Goal: Task Accomplishment & Management: Complete application form

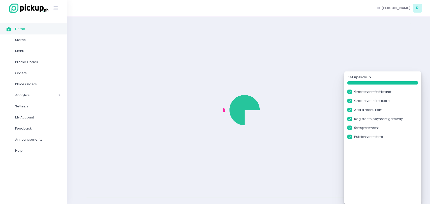
checkbox input "true"
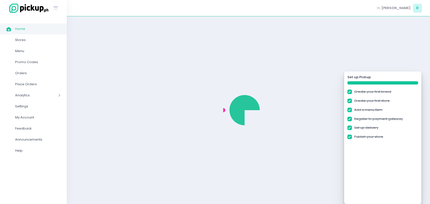
checkbox input "true"
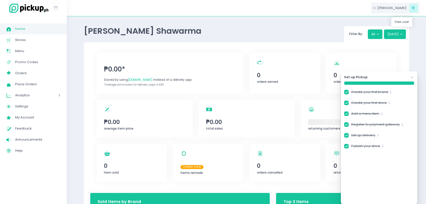
click at [398, 11] on div "Hi, [PERSON_NAME]" at bounding box center [394, 8] width 49 height 11
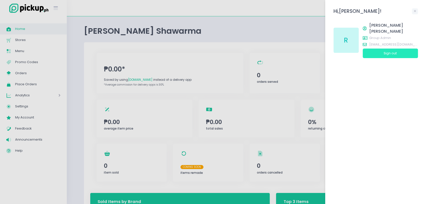
click at [391, 49] on button "Sign out" at bounding box center [389, 54] width 55 height 10
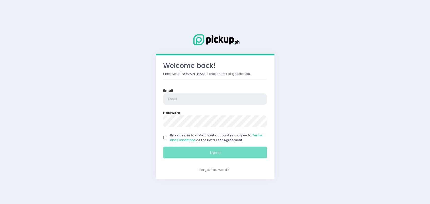
type input "[EMAIL_ADDRESS][DOMAIN_NAME]"
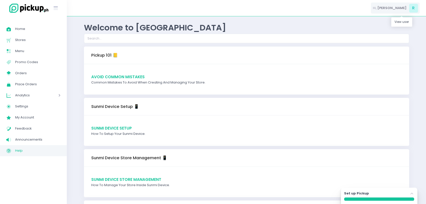
click at [395, 11] on div "Hi, [PERSON_NAME]" at bounding box center [394, 8] width 49 height 11
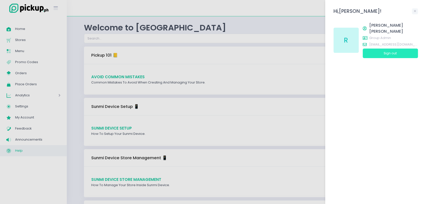
click at [387, 49] on button "Sign out" at bounding box center [389, 54] width 55 height 10
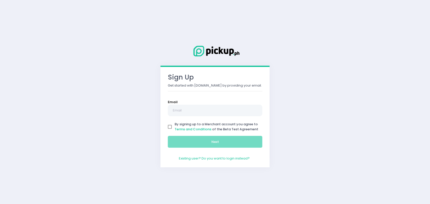
click at [167, 125] on input "By signing up to a Merchant account you agree to Terms and Conditions of the Be…" at bounding box center [170, 127] width 10 height 10
checkbox input "true"
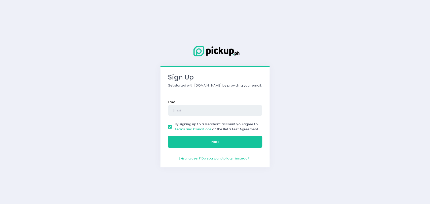
click at [193, 111] on input "text" at bounding box center [215, 111] width 94 height 12
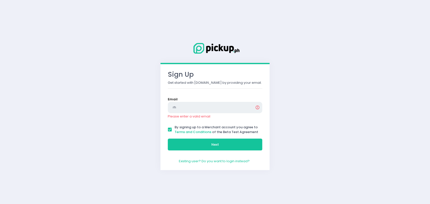
click at [193, 111] on input "rh" at bounding box center [215, 108] width 94 height 12
type input "r"
click at [189, 104] on input "text" at bounding box center [215, 108] width 94 height 12
type input "rjgomez1996+300@gmail.com"
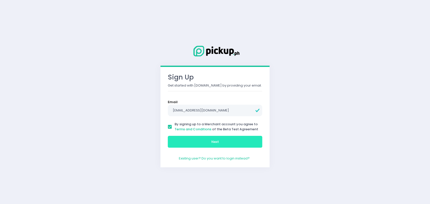
click at [202, 139] on button "Next" at bounding box center [215, 142] width 94 height 12
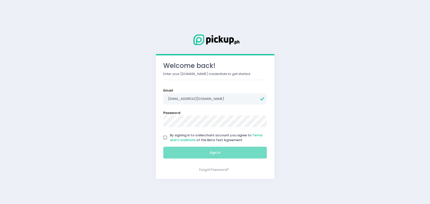
click at [165, 138] on input "By signing in to a Merchant account you agree to Terms and Conditions of the Be…" at bounding box center [165, 138] width 10 height 10
checkbox input "true"
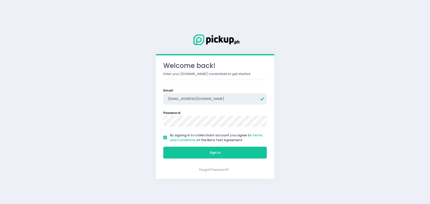
click at [217, 101] on input "[EMAIL_ADDRESS][DOMAIN_NAME]" at bounding box center [215, 99] width 104 height 12
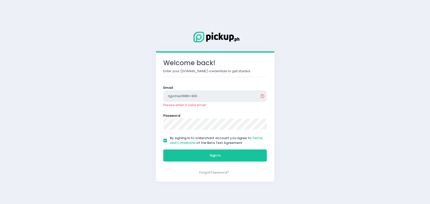
type input "rjgomez1996+300@gmail.com"
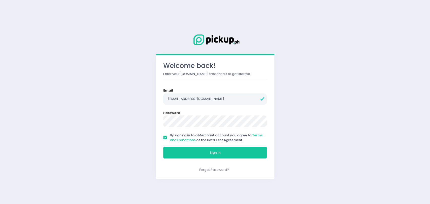
click at [163, 147] on button "Sign In" at bounding box center [215, 153] width 104 height 12
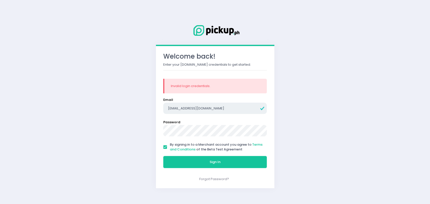
click at [196, 106] on input "rjgomez1996+300@gmail.com" at bounding box center [215, 109] width 104 height 12
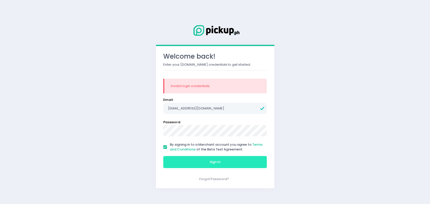
click at [196, 158] on button "Sign In" at bounding box center [215, 162] width 104 height 12
